Goal: Use online tool/utility: Utilize a website feature to perform a specific function

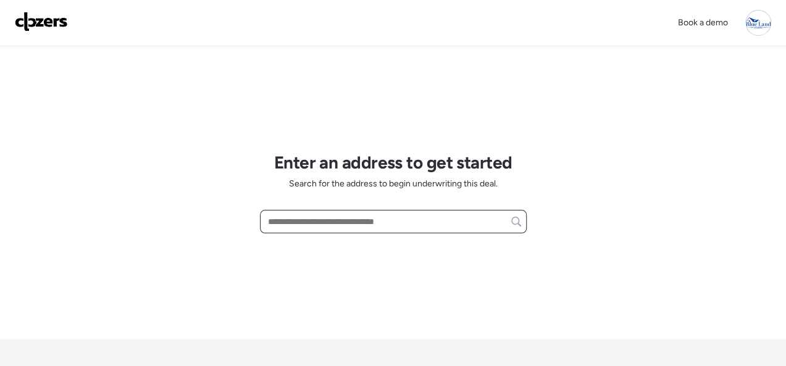
click at [343, 221] on input "text" at bounding box center [392, 221] width 255 height 17
paste input "**********"
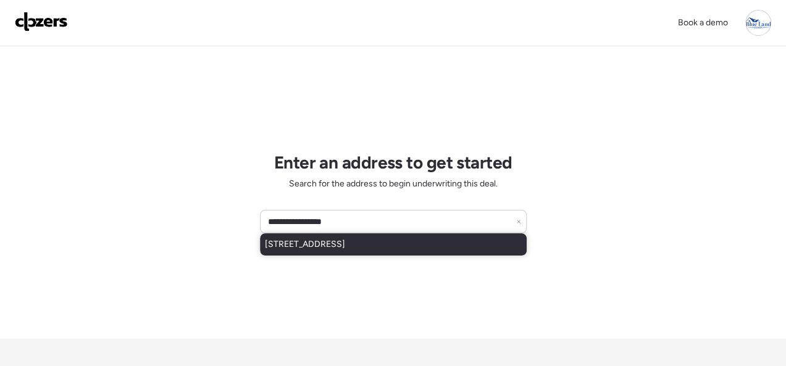
click at [345, 245] on span "[STREET_ADDRESS]" at bounding box center [305, 244] width 80 height 12
type input "**********"
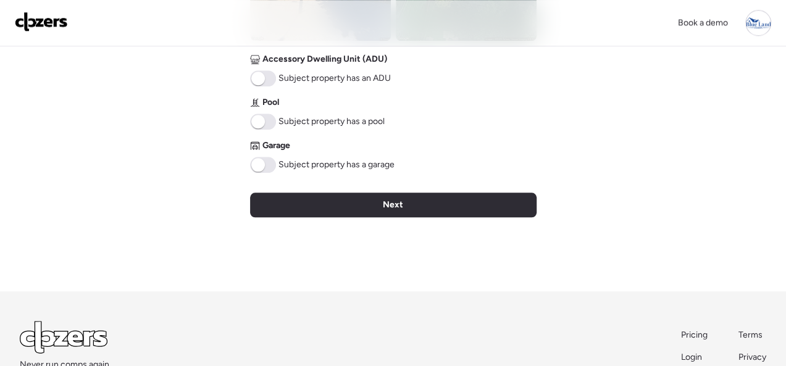
scroll to position [677, 0]
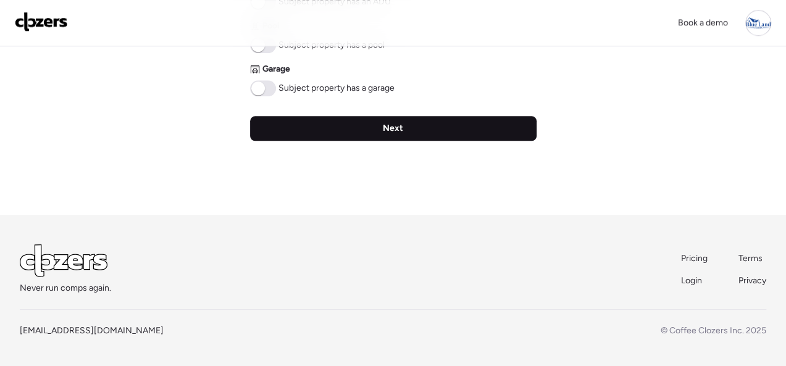
click at [415, 127] on div "Next" at bounding box center [393, 128] width 286 height 25
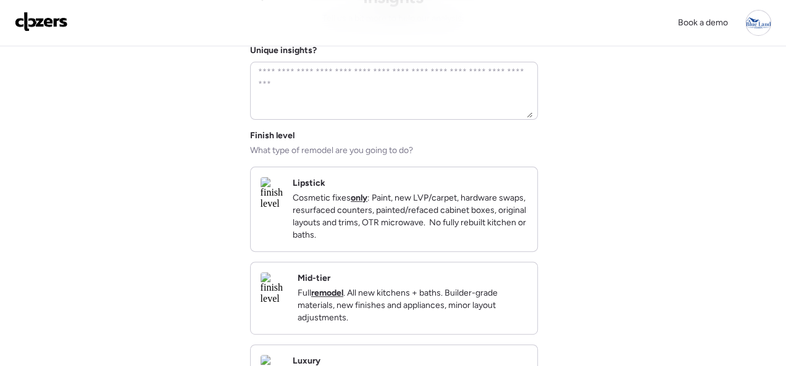
scroll to position [185, 0]
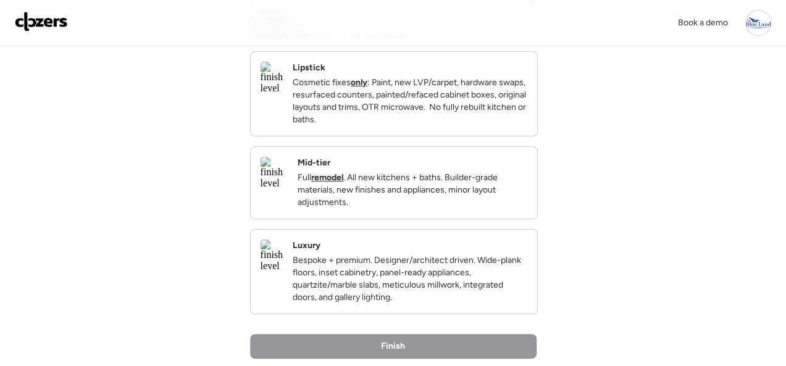
click at [443, 162] on div "Mid-tier Full remodel . All new kitchens + baths. Builder-grade materials, new …" at bounding box center [394, 183] width 286 height 72
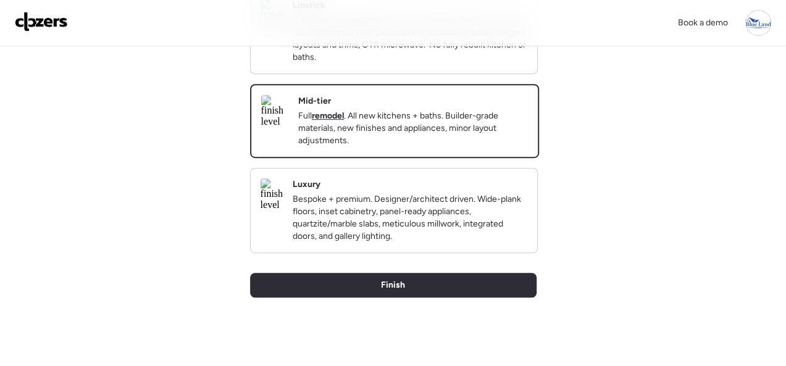
scroll to position [425, 0]
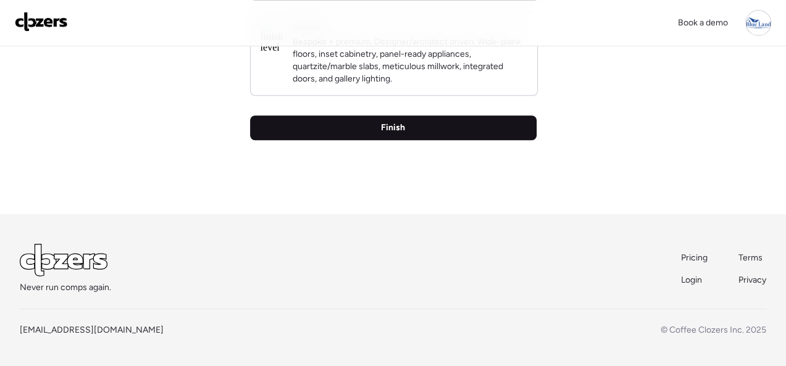
click at [375, 125] on div "Finish" at bounding box center [393, 127] width 286 height 25
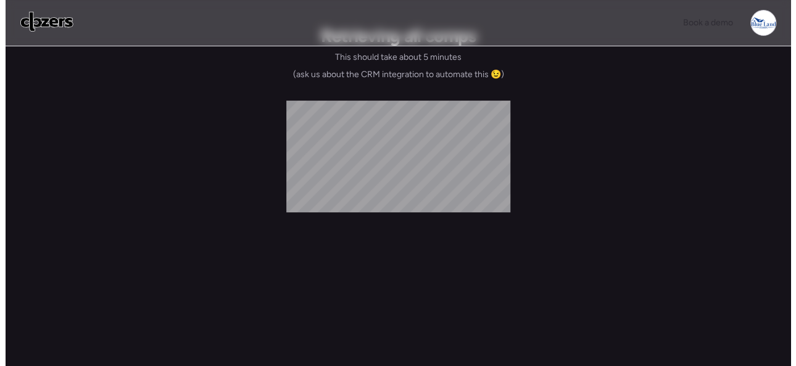
scroll to position [0, 0]
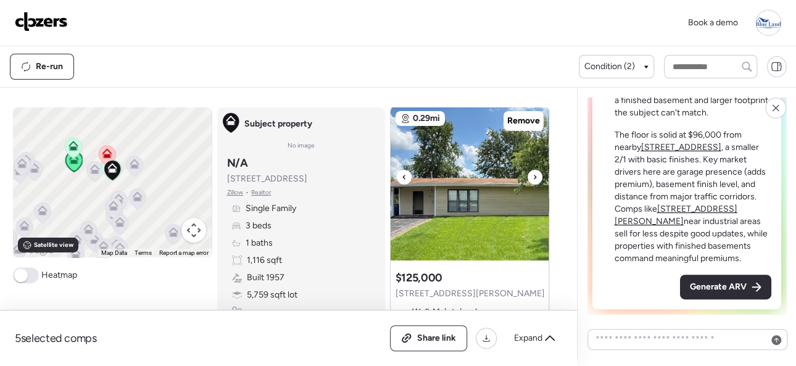
scroll to position [62, 0]
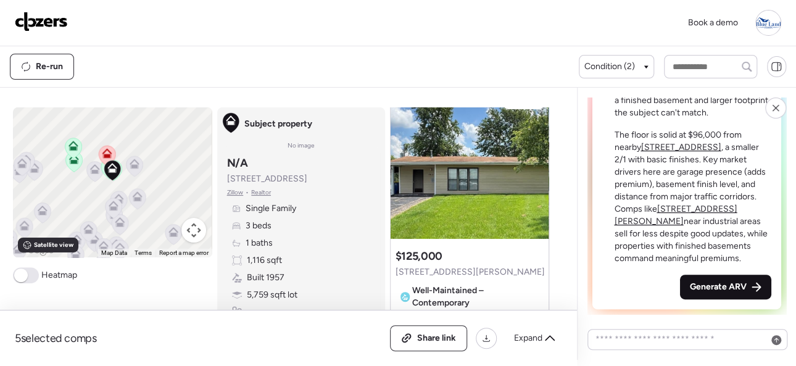
click at [723, 282] on span "Generate ARV" at bounding box center [718, 287] width 57 height 12
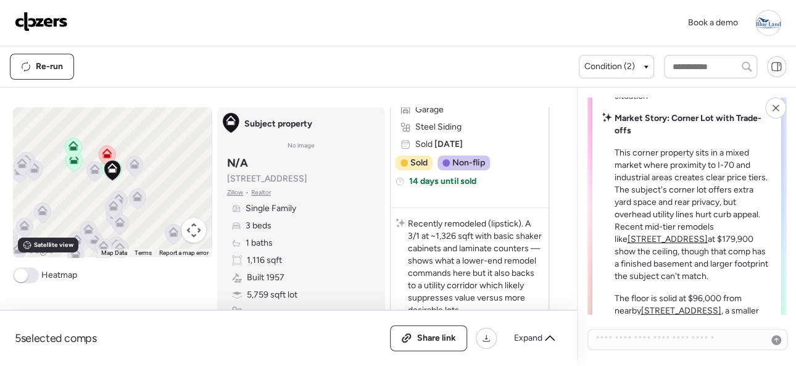
scroll to position [0, 0]
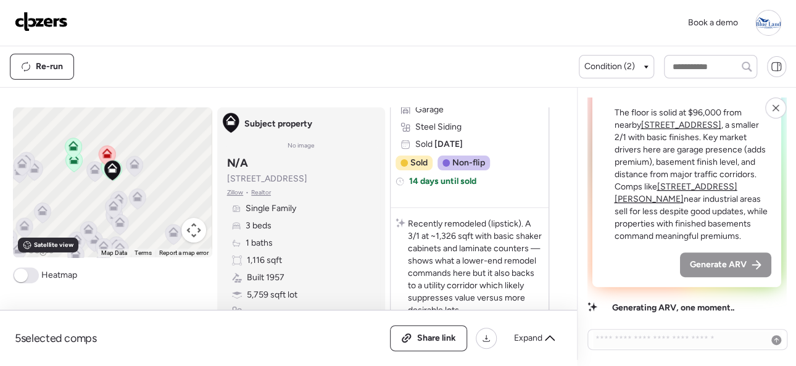
click at [189, 20] on div "Book a demo" at bounding box center [398, 23] width 766 height 26
